Goal: Information Seeking & Learning: Check status

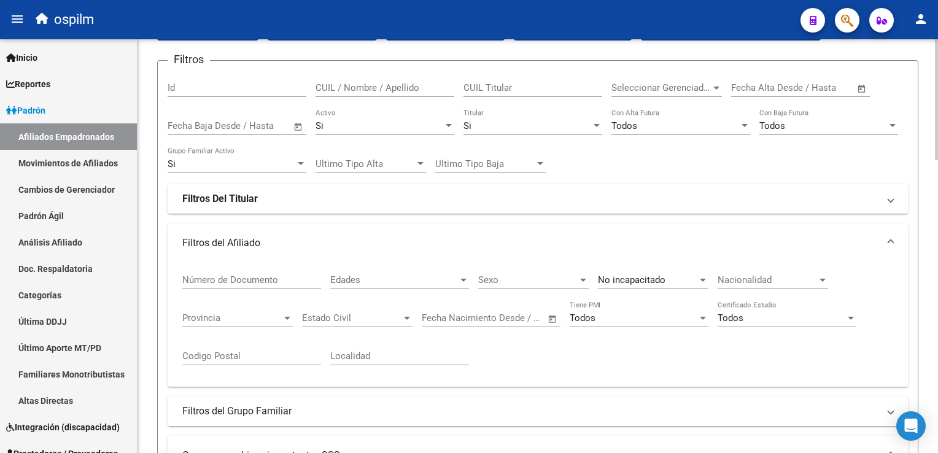
scroll to position [109, 0]
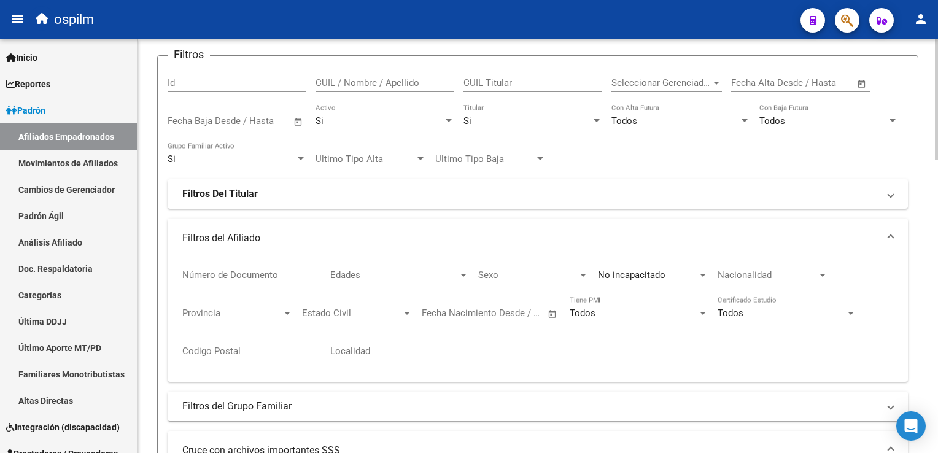
click at [938, 130] on html "menu ospilm person Firma Express Inicio Calendario SSS Instructivos Contacto OS…" at bounding box center [469, 226] width 938 height 453
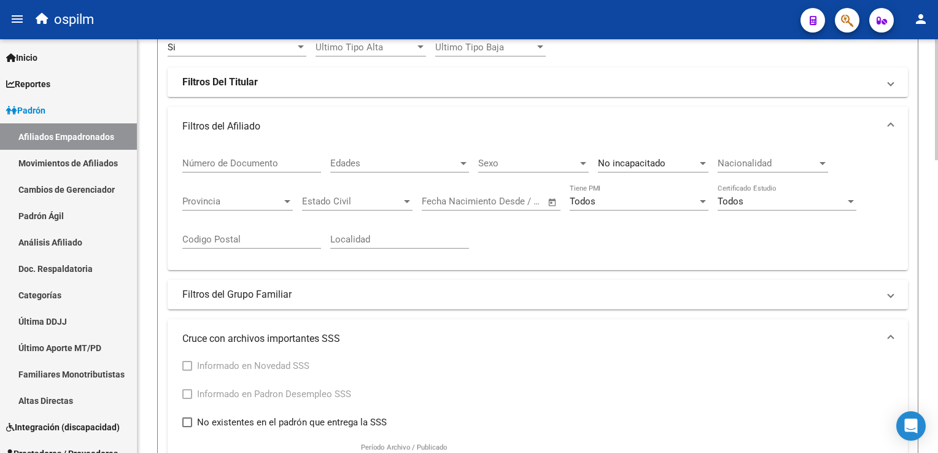
click at [938, 146] on html "menu ospilm person Firma Express Inicio Calendario SSS Instructivos Contacto OS…" at bounding box center [469, 226] width 938 height 453
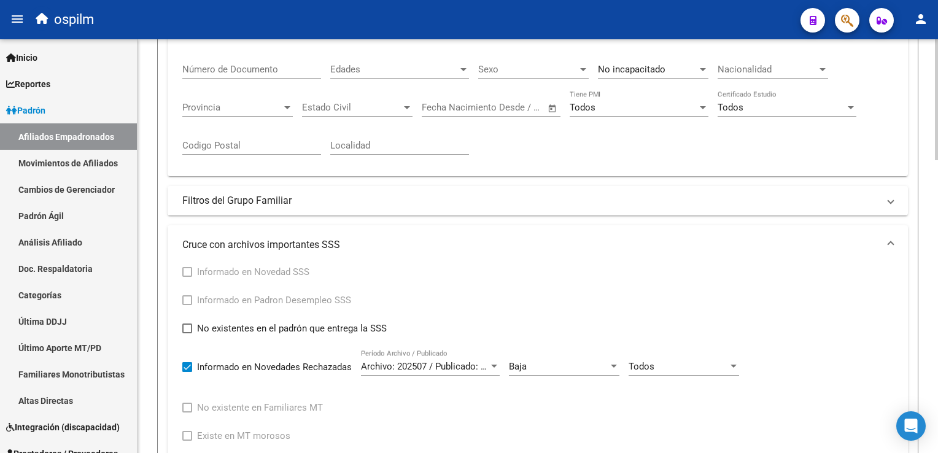
click at [938, 179] on html "menu ospilm person Firma Express Inicio Calendario SSS Instructivos Contacto OS…" at bounding box center [469, 226] width 938 height 453
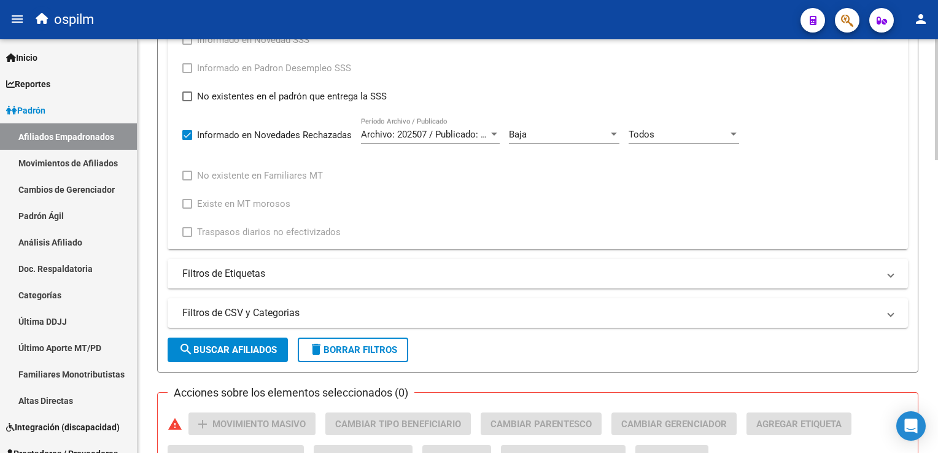
scroll to position [582, 0]
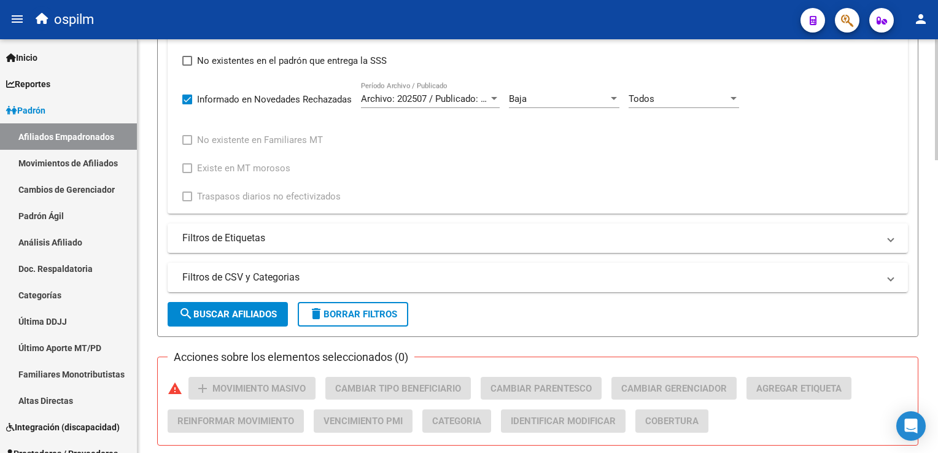
click at [938, 250] on html "menu ospilm person Firma Express Inicio Calendario SSS Instructivos Contacto OS…" at bounding box center [469, 226] width 938 height 453
click at [540, 95] on div "Baja" at bounding box center [558, 98] width 99 height 11
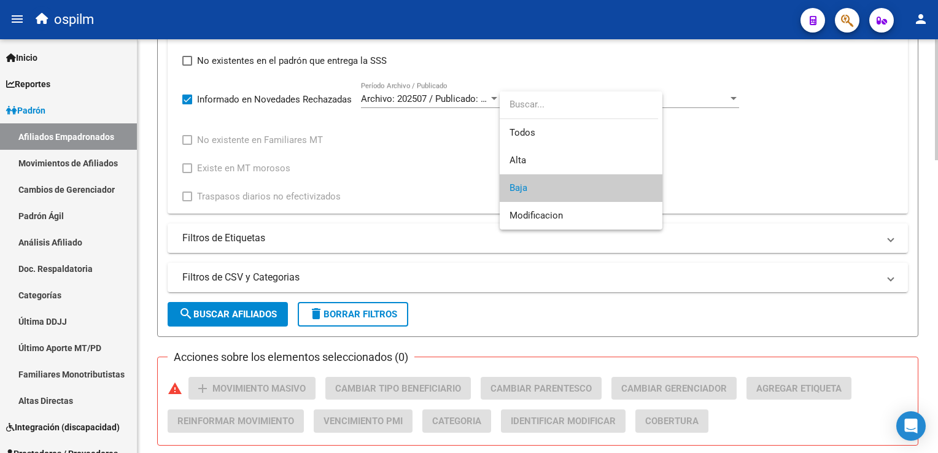
click at [187, 92] on div at bounding box center [469, 226] width 938 height 453
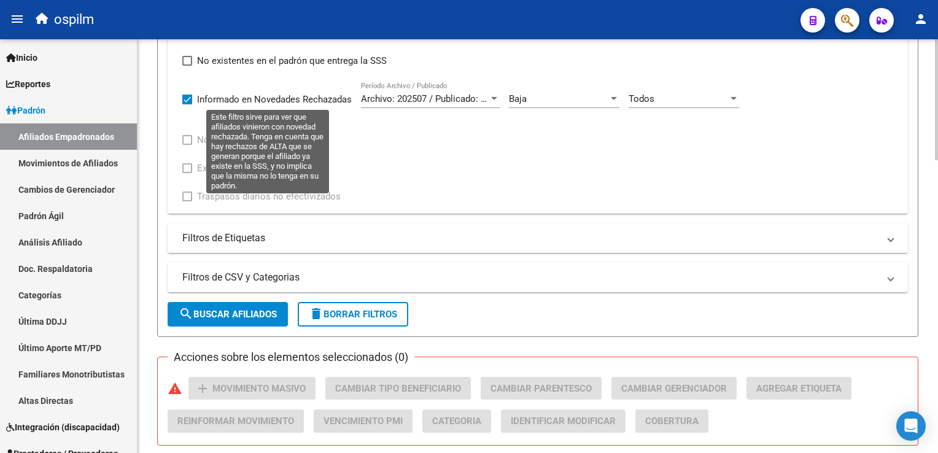
click at [183, 97] on span at bounding box center [187, 100] width 10 height 10
click at [187, 104] on input "Informado en Novedades Rechazadas" at bounding box center [187, 104] width 1 height 1
checkbox input "false"
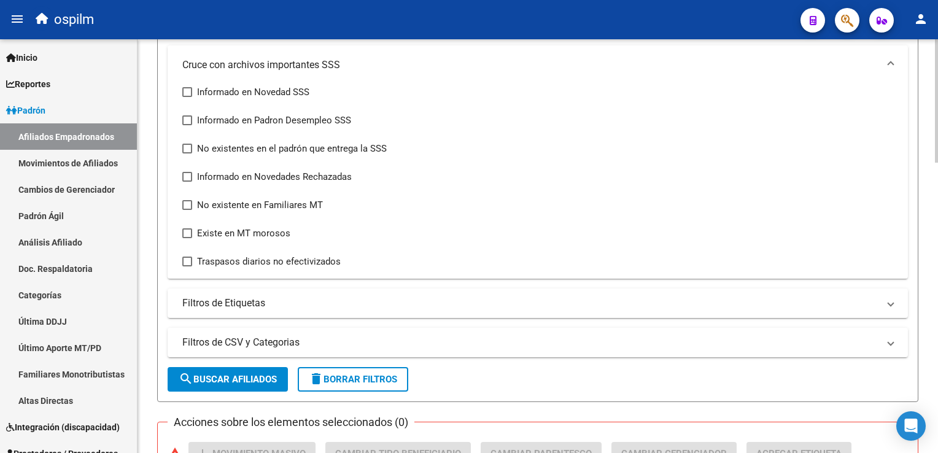
scroll to position [472, 0]
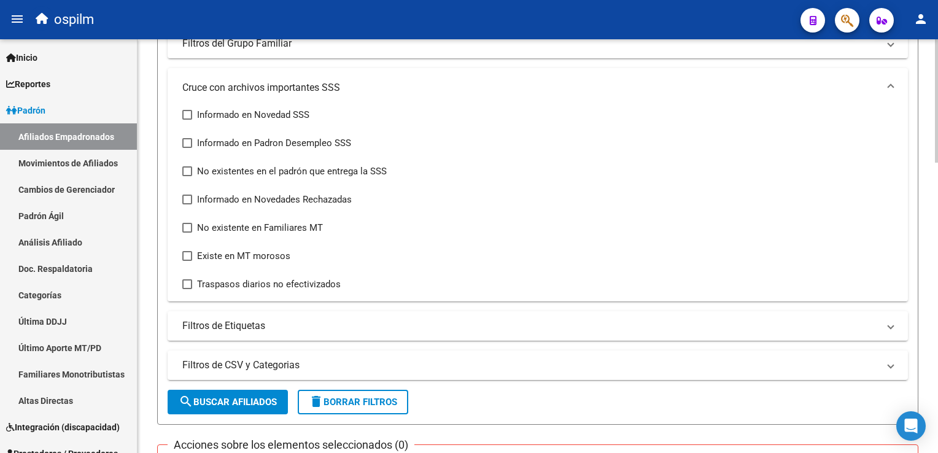
click at [938, 186] on html "menu ospilm person Firma Express Inicio Calendario SSS Instructivos Contacto OS…" at bounding box center [469, 226] width 938 height 453
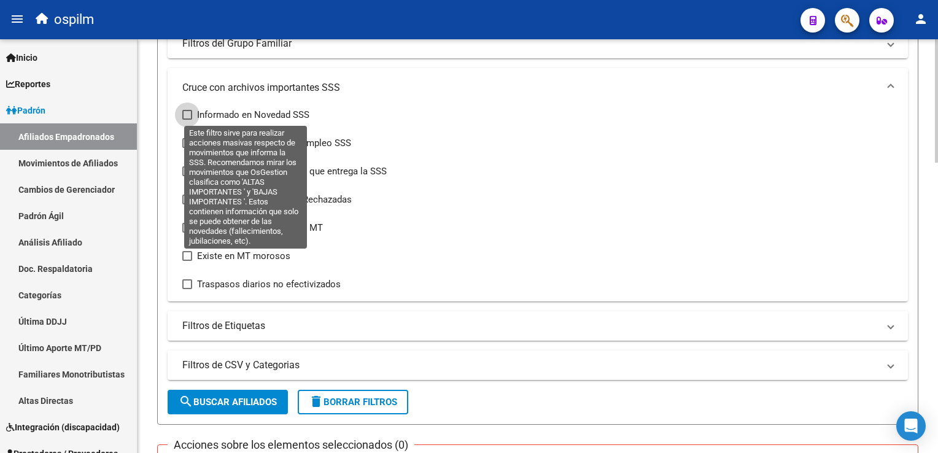
click at [192, 110] on span at bounding box center [187, 115] width 10 height 10
click at [187, 120] on input "Informado en Novedad SSS" at bounding box center [187, 120] width 1 height 1
checkbox input "true"
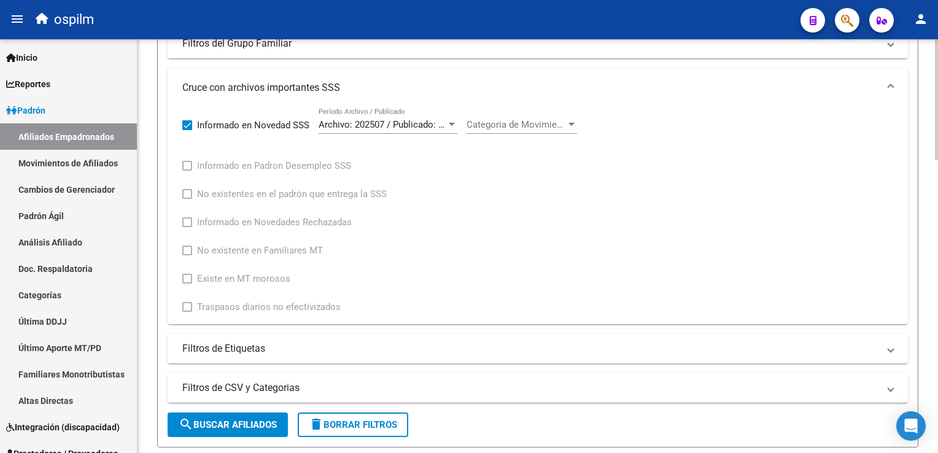
click at [484, 130] on div "Categoria de Movimiento Categoria de Movimiento" at bounding box center [522, 120] width 111 height 26
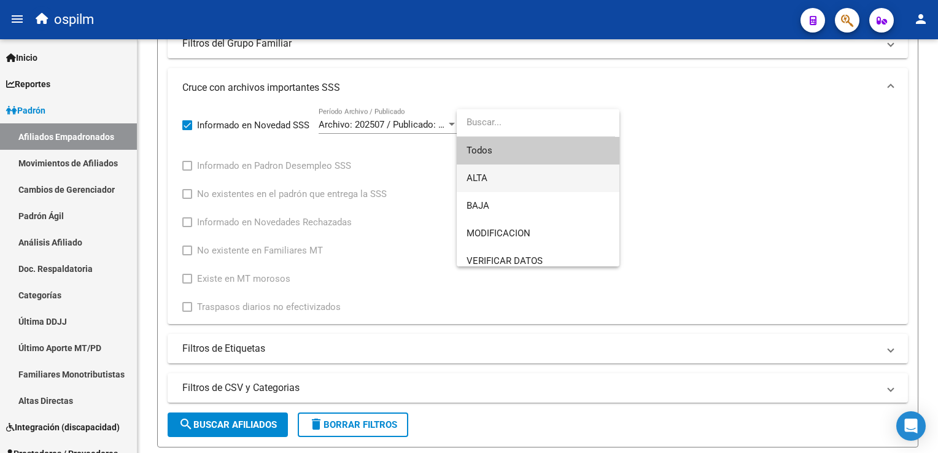
click at [494, 178] on span "ALTA" at bounding box center [538, 179] width 143 height 28
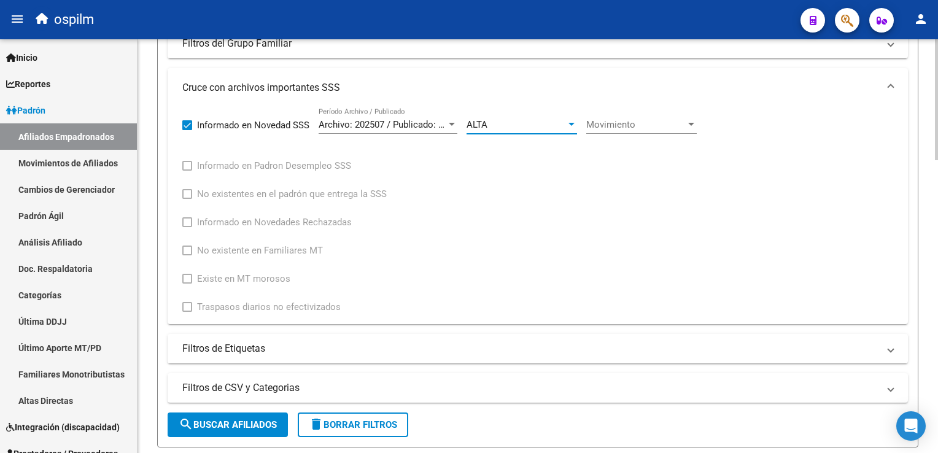
click at [639, 113] on div "Movimiento Movimiento" at bounding box center [642, 120] width 111 height 26
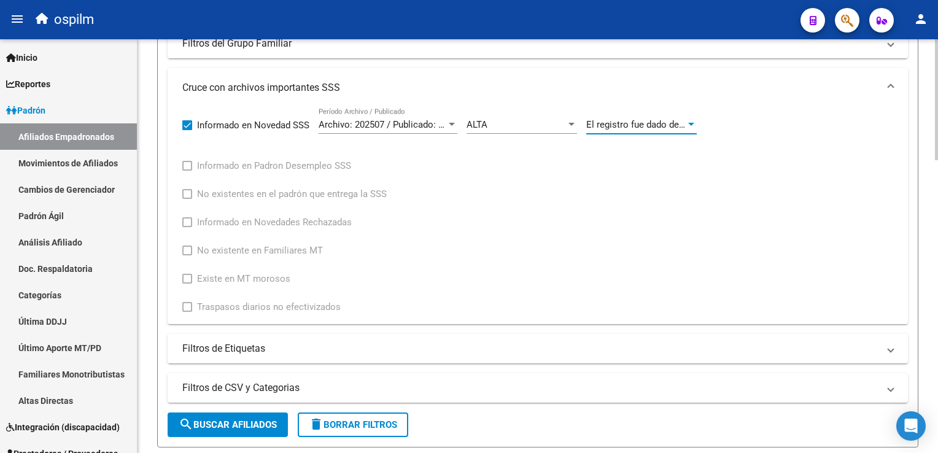
drag, startPoint x: 232, startPoint y: 421, endPoint x: 809, endPoint y: 141, distance: 641.6
click at [232, 421] on span "search Buscar Afiliados" at bounding box center [228, 424] width 98 height 11
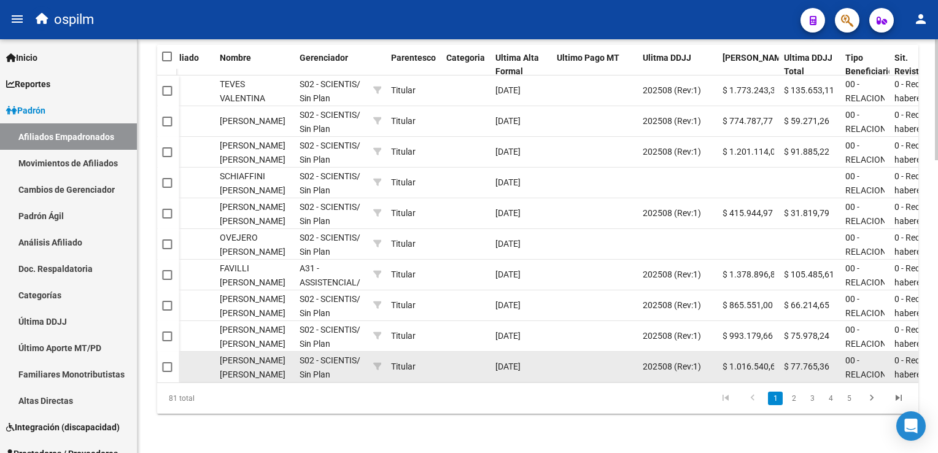
scroll to position [0, 435]
click at [661, 363] on div "202508 (Rev:1)" at bounding box center [676, 367] width 70 height 14
click at [662, 363] on div "202508 (Rev:1)" at bounding box center [676, 367] width 70 height 14
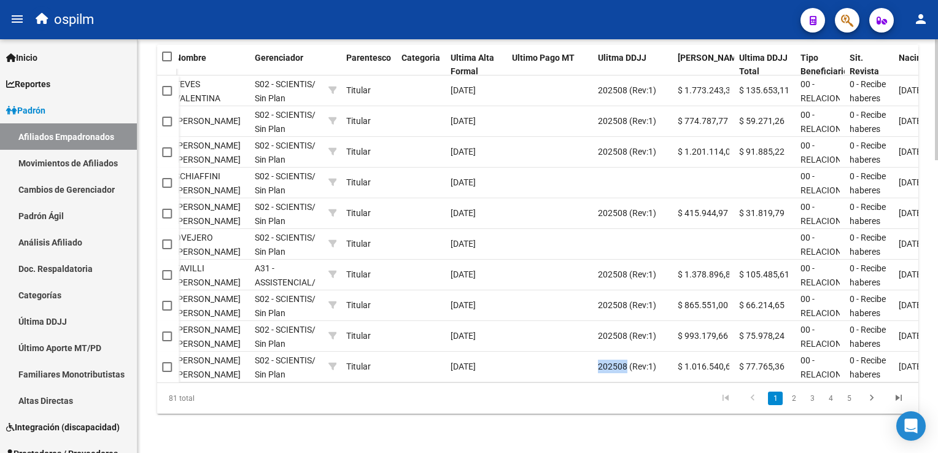
scroll to position [0, 528]
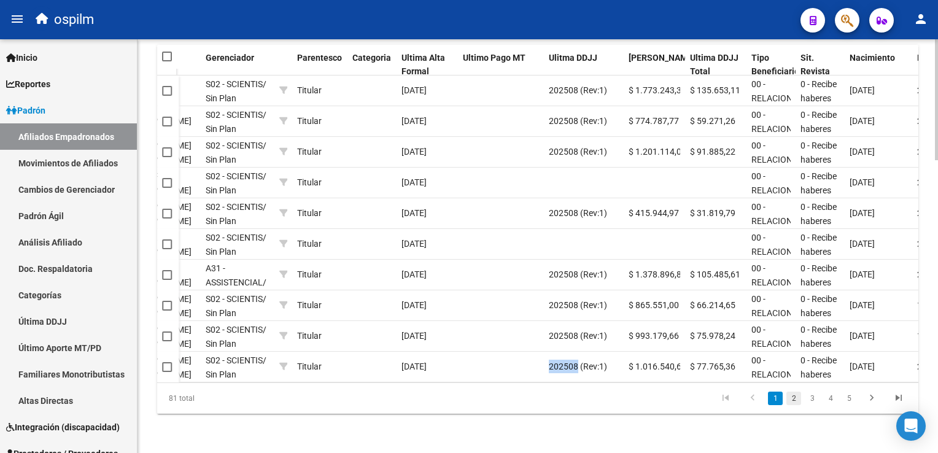
click at [798, 399] on link "2" at bounding box center [794, 399] width 15 height 14
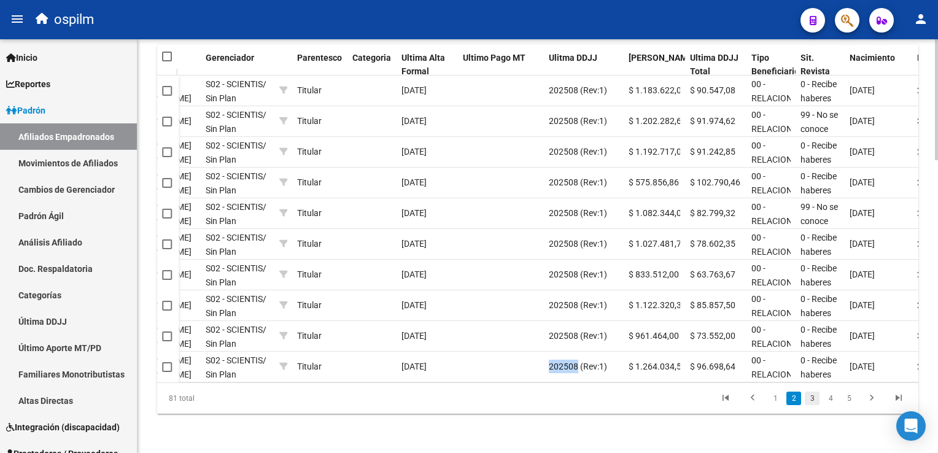
click at [817, 403] on link "3" at bounding box center [812, 399] width 15 height 14
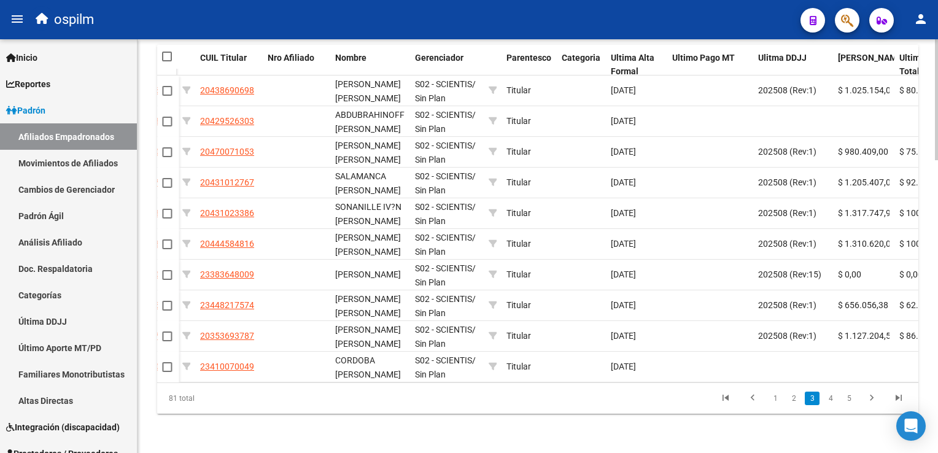
scroll to position [0, 305]
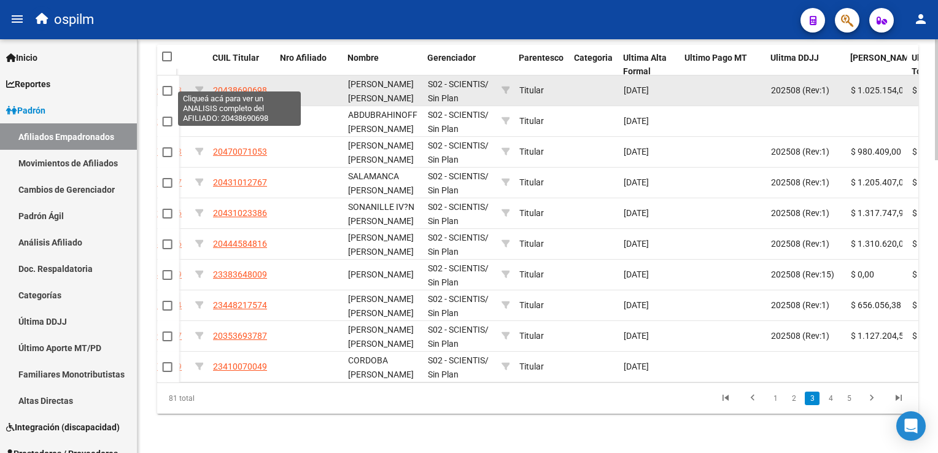
click at [248, 85] on span "20438690698" at bounding box center [240, 90] width 54 height 10
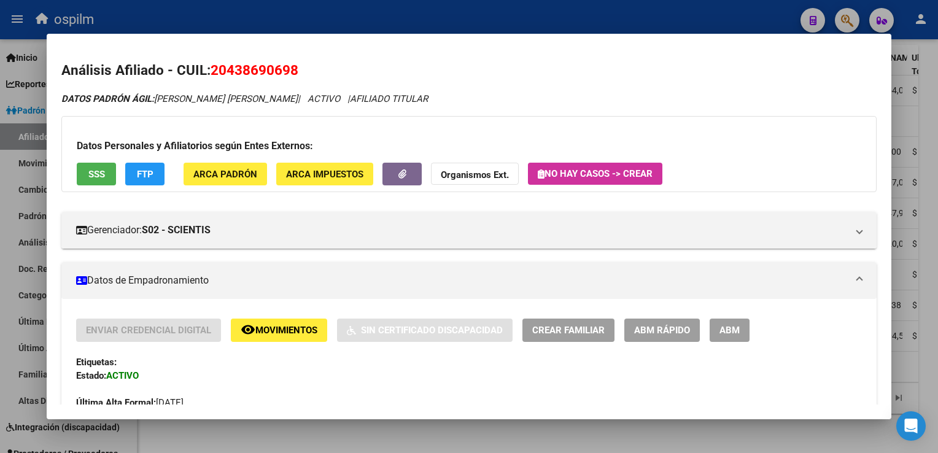
drag, startPoint x: 305, startPoint y: 74, endPoint x: 210, endPoint y: 71, distance: 94.6
click at [212, 70] on h2 "Análisis Afiliado - CUIL: 20438690698" at bounding box center [468, 70] width 815 height 21
drag, startPoint x: 210, startPoint y: 71, endPoint x: 309, endPoint y: 65, distance: 99.1
click at [309, 65] on h2 "Análisis Afiliado - CUIL: 20438690698" at bounding box center [468, 70] width 815 height 21
copy h2 "20438690698"
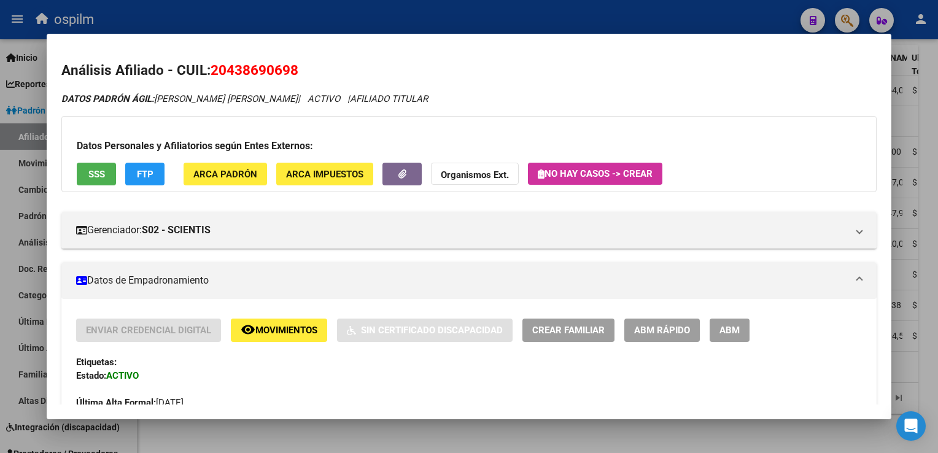
click at [254, 334] on mat-icon "remove_red_eye" at bounding box center [248, 329] width 15 height 15
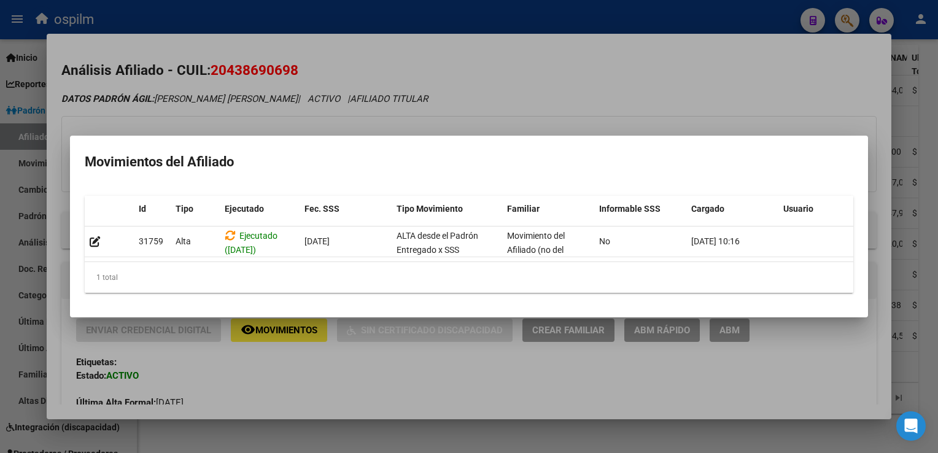
click at [538, 96] on div at bounding box center [469, 226] width 938 height 453
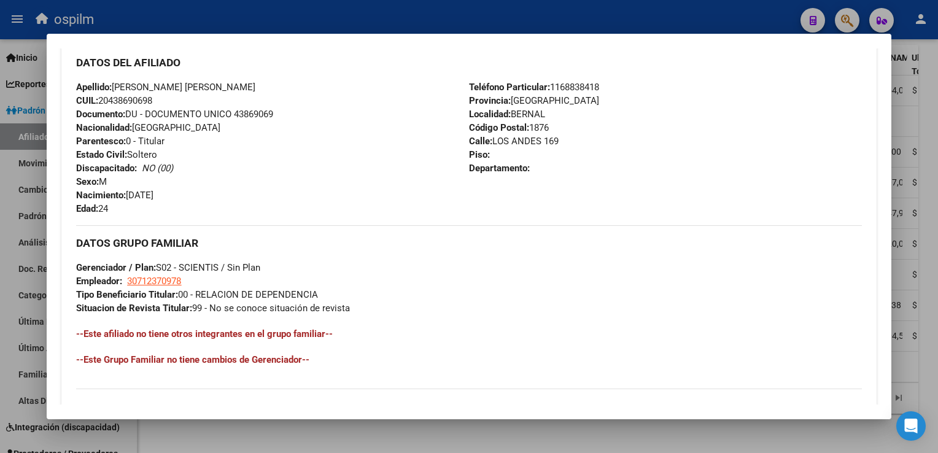
scroll to position [0, 0]
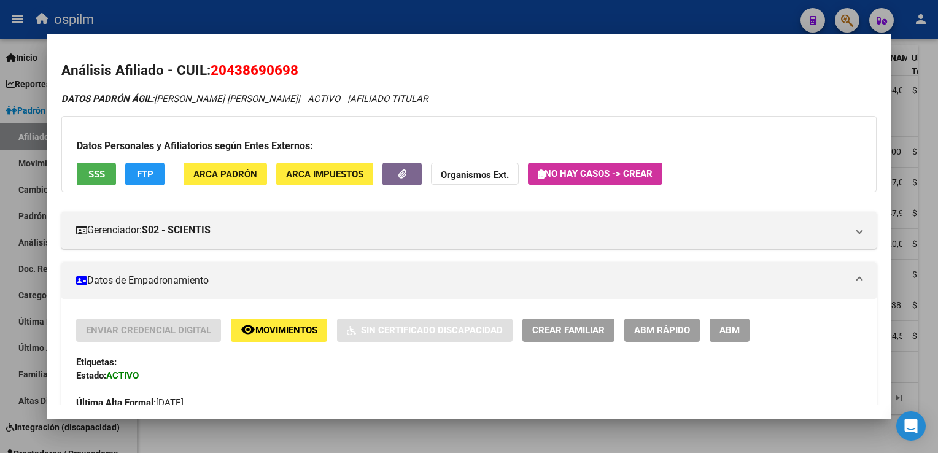
drag, startPoint x: 318, startPoint y: 72, endPoint x: 209, endPoint y: 76, distance: 109.4
click at [209, 76] on h2 "Análisis Afiliado - CUIL: 20438690698" at bounding box center [468, 70] width 815 height 21
copy h2 "20438690698"
click at [927, 298] on div at bounding box center [469, 226] width 938 height 453
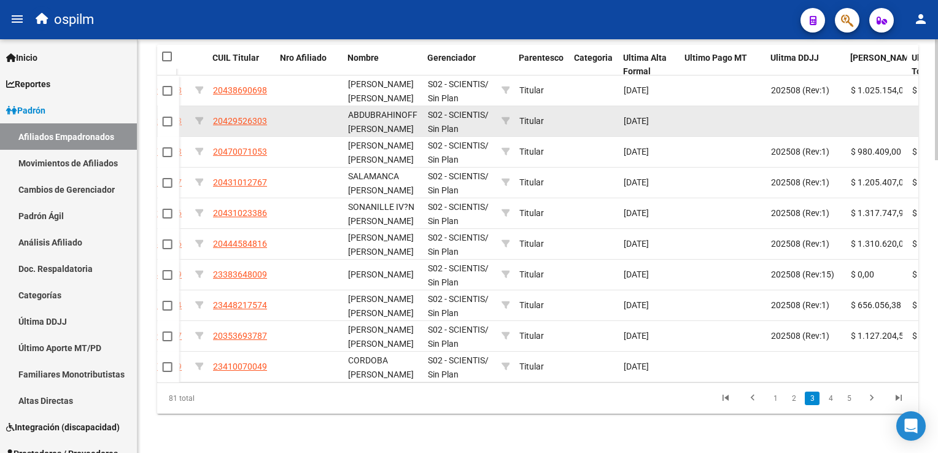
click at [249, 106] on datatable-body-cell "20429526303" at bounding box center [242, 121] width 68 height 30
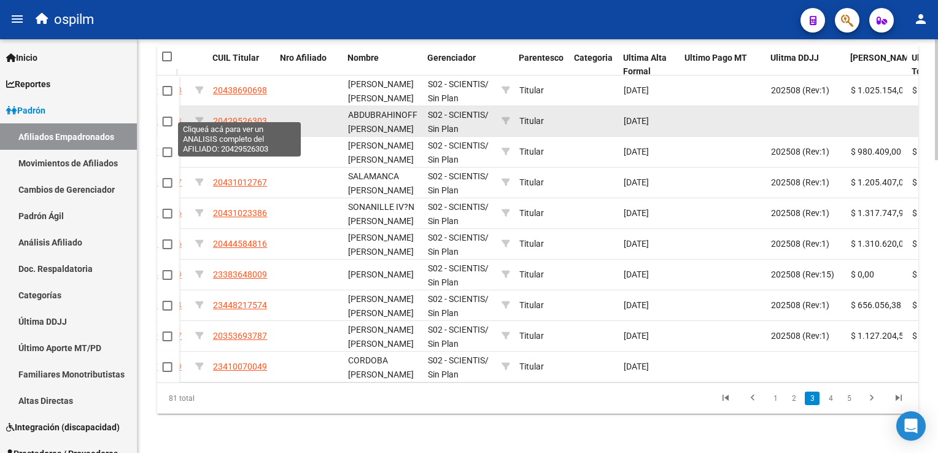
click at [247, 116] on span "20429526303" at bounding box center [240, 121] width 54 height 10
type textarea "20429526303"
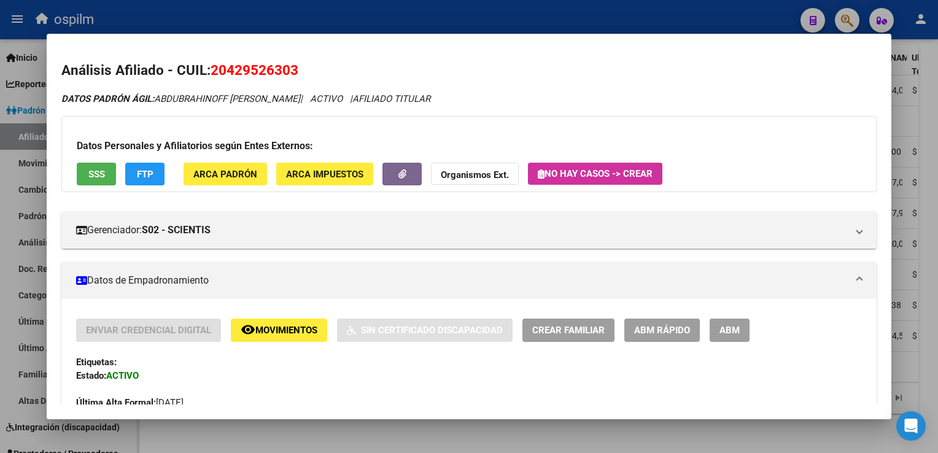
drag, startPoint x: 306, startPoint y: 70, endPoint x: 212, endPoint y: 80, distance: 95.1
click at [212, 80] on h2 "Análisis Afiliado - CUIL: 20429526303" at bounding box center [468, 70] width 815 height 21
copy span "20429526303"
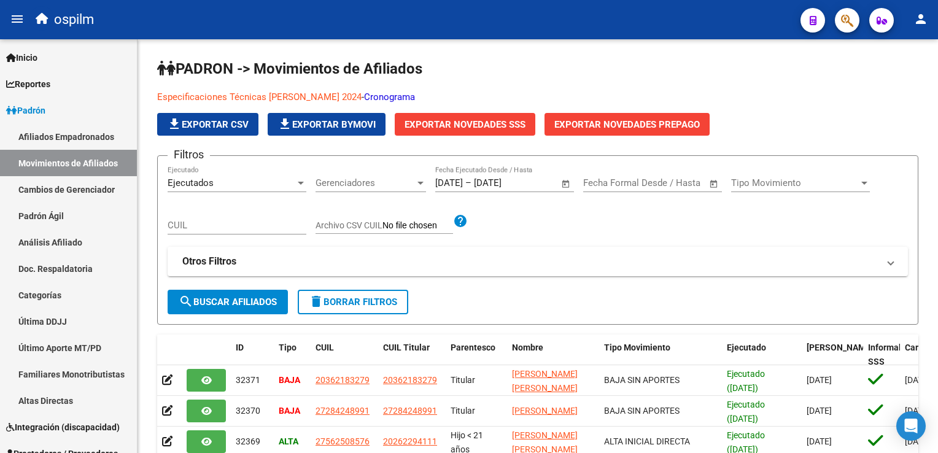
click at [845, 28] on span "button" at bounding box center [847, 20] width 12 height 25
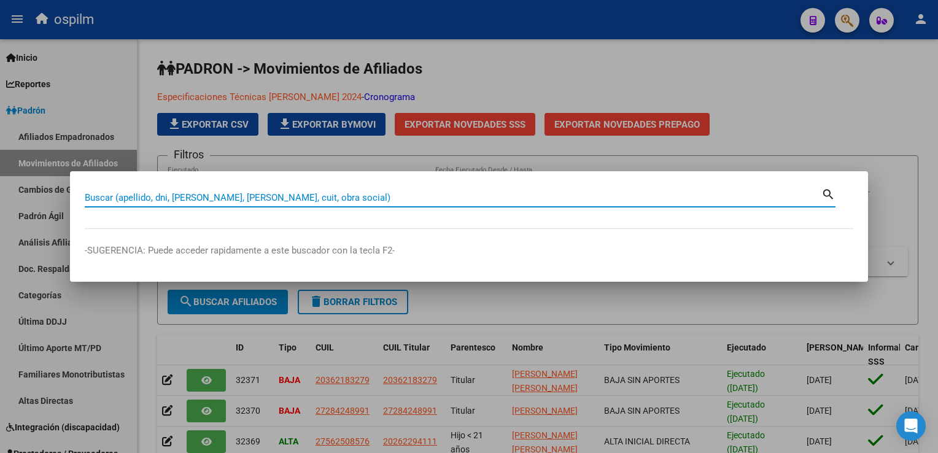
paste input "20438690698"
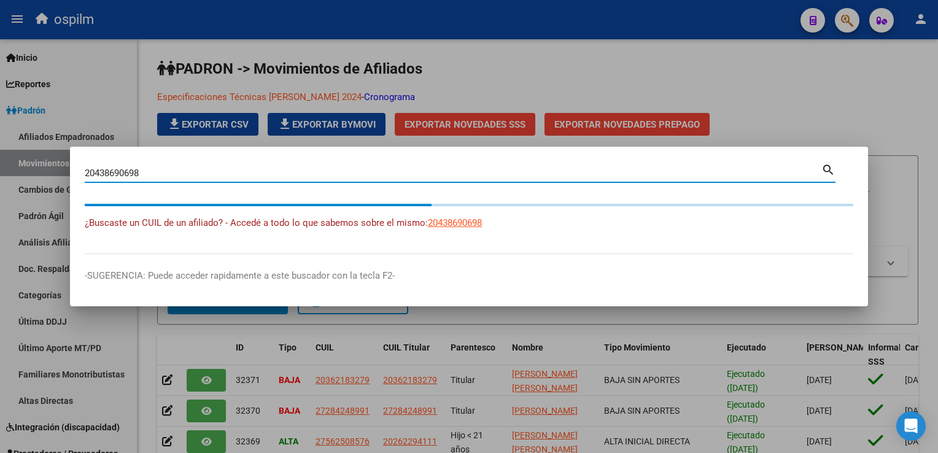
type input "20438690698"
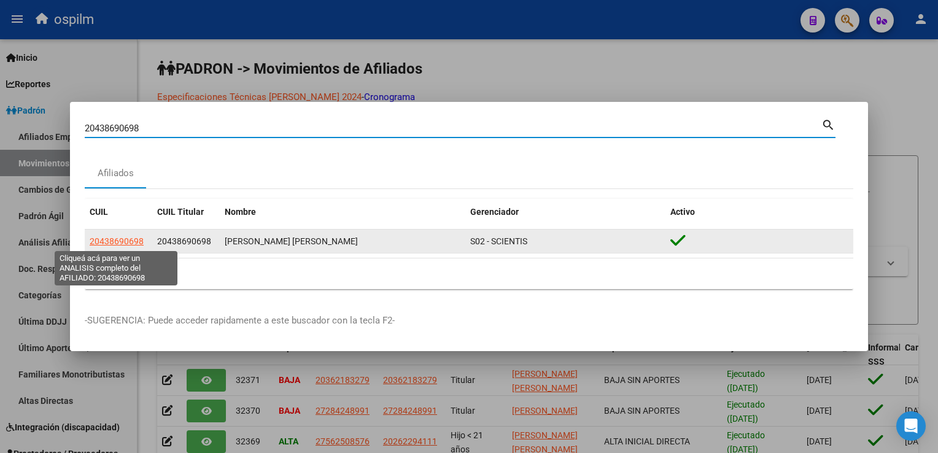
click at [95, 243] on span "20438690698" at bounding box center [117, 241] width 54 height 10
type textarea "20438690698"
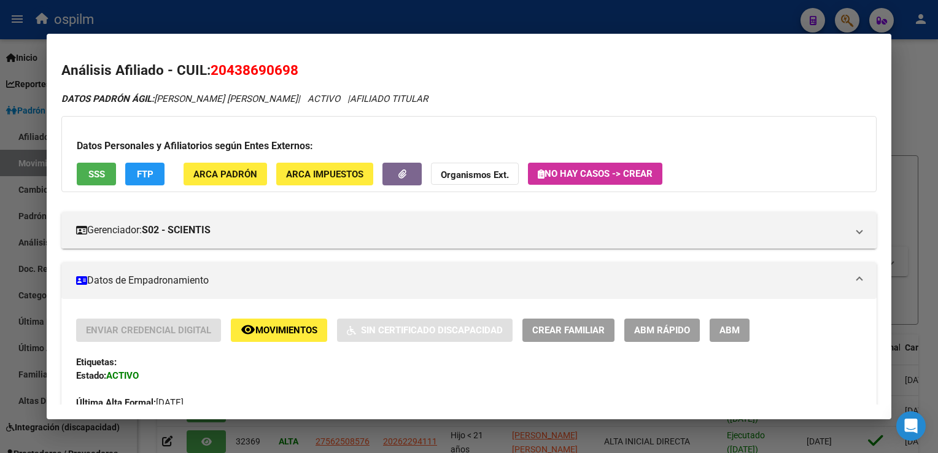
click at [660, 336] on span "ABM Rápido" at bounding box center [662, 331] width 56 height 11
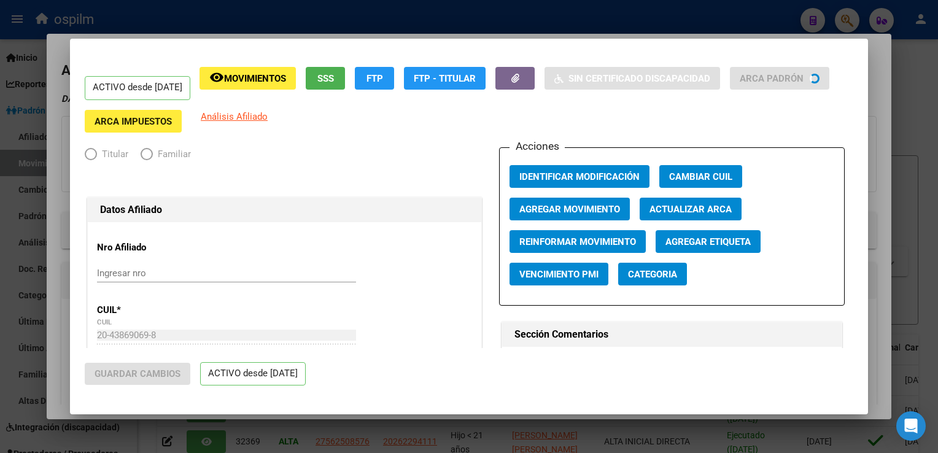
radio input "true"
type input "30-71237097-8"
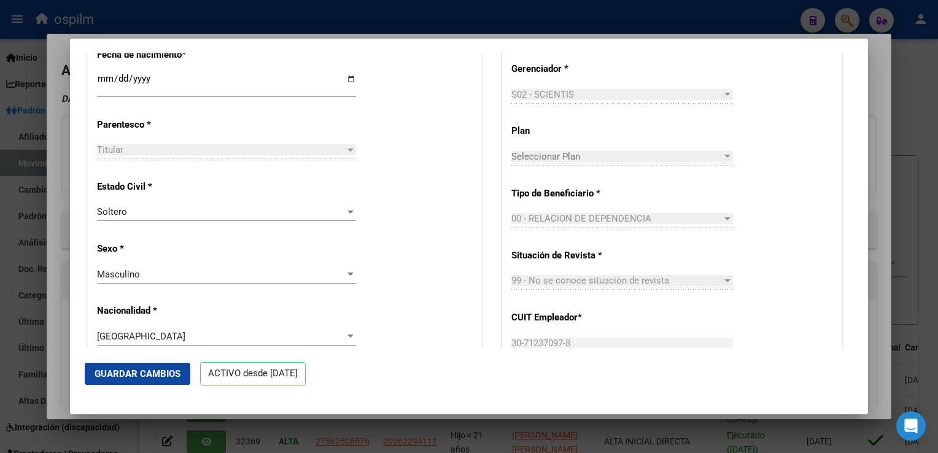
scroll to position [612, 0]
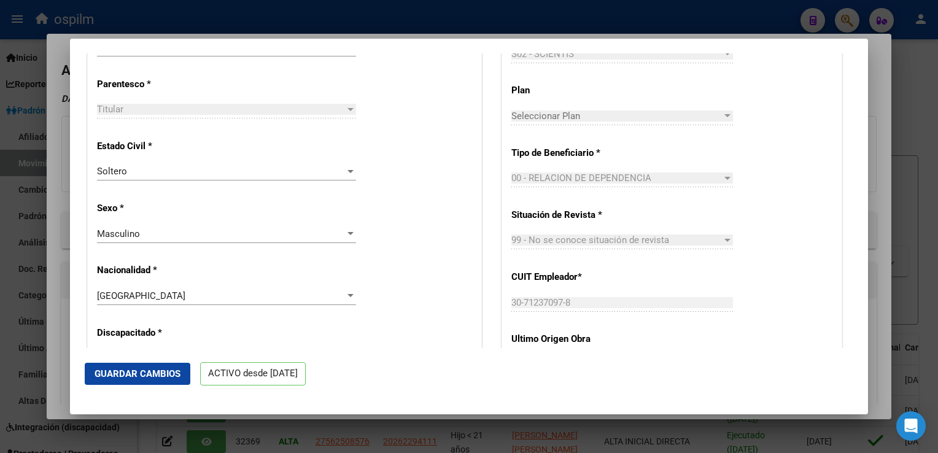
click at [612, 249] on div "99 - No se conoce situación de revista Seleccionar tipo" at bounding box center [623, 240] width 222 height 18
click at [614, 246] on span "99 - No se conoce situación de revista" at bounding box center [591, 240] width 158 height 11
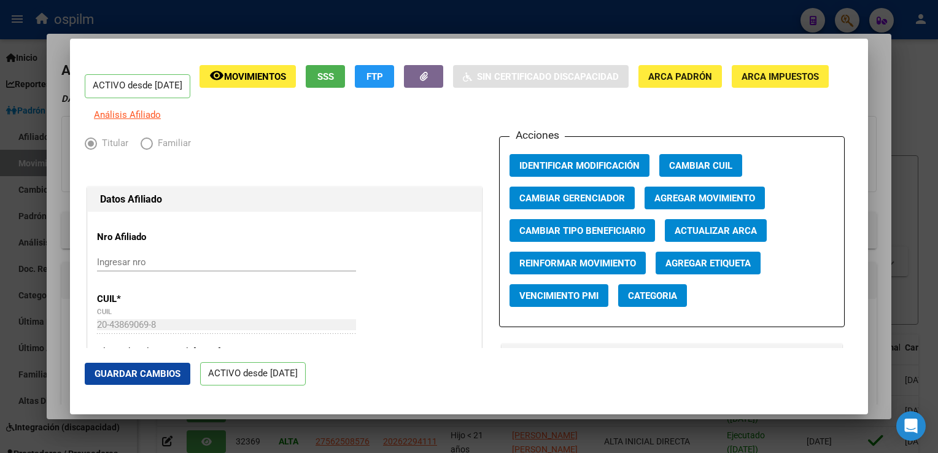
scroll to position [0, 0]
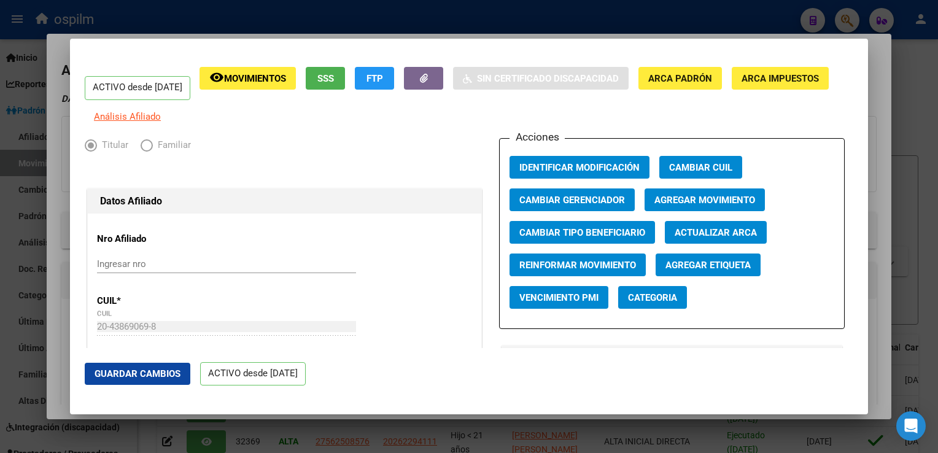
click at [878, 72] on div at bounding box center [469, 226] width 938 height 453
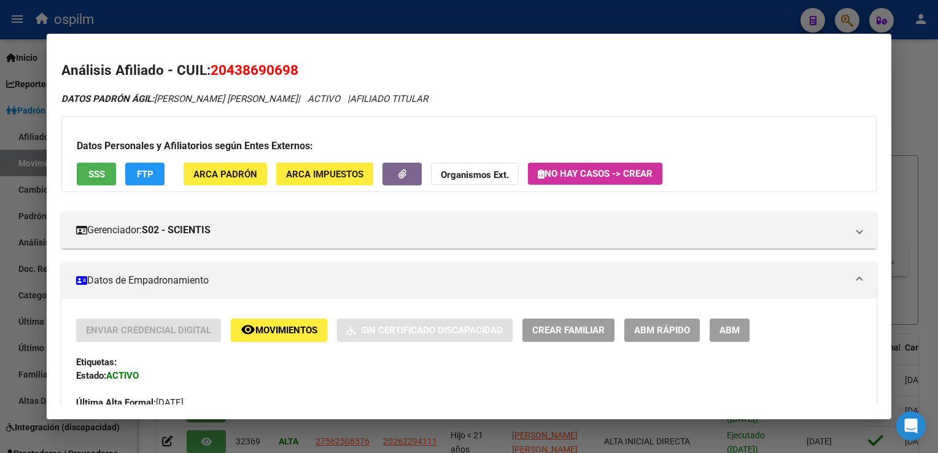
click at [718, 334] on button "ABM" at bounding box center [730, 330] width 40 height 23
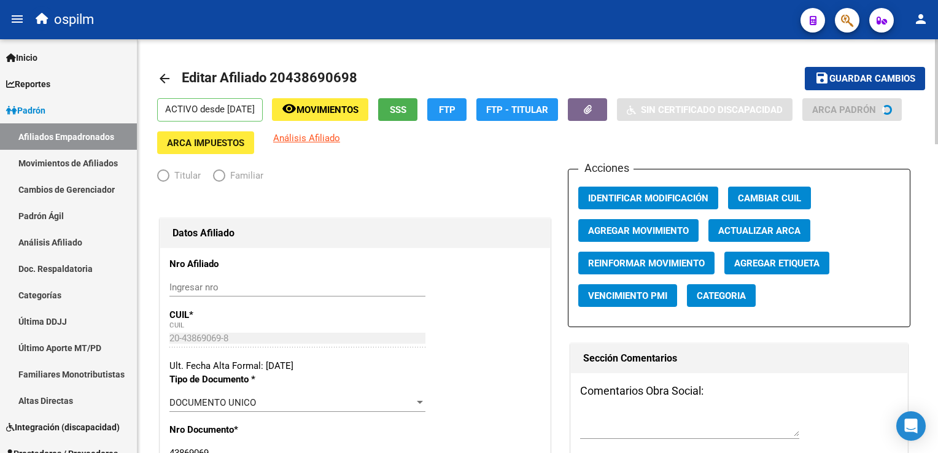
radio input "true"
type input "30-71237097-8"
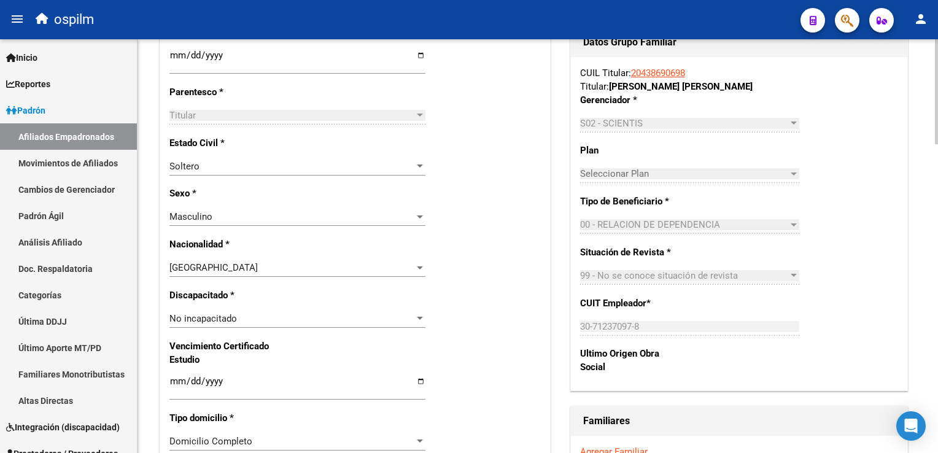
scroll to position [542, 0]
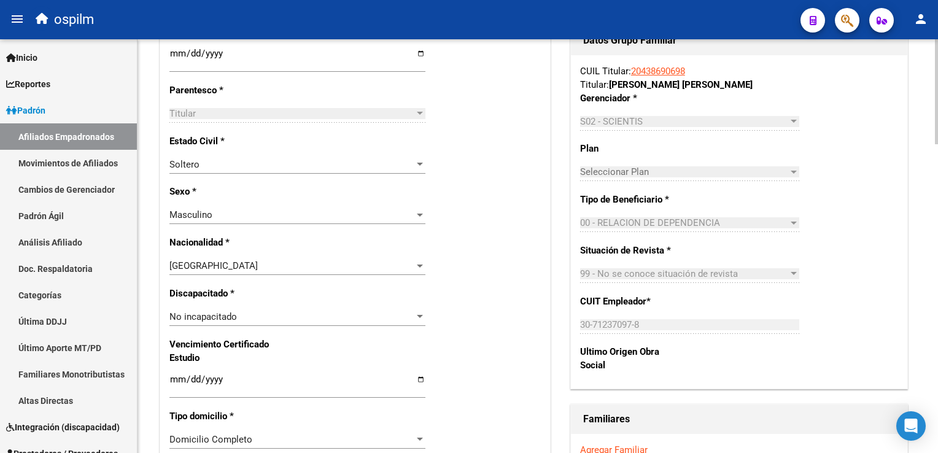
click at [938, 208] on html "menu ospilm person Firma Express Inicio Calendario SSS Instructivos Contacto OS…" at bounding box center [469, 226] width 938 height 453
